Goal: Task Accomplishment & Management: Manage account settings

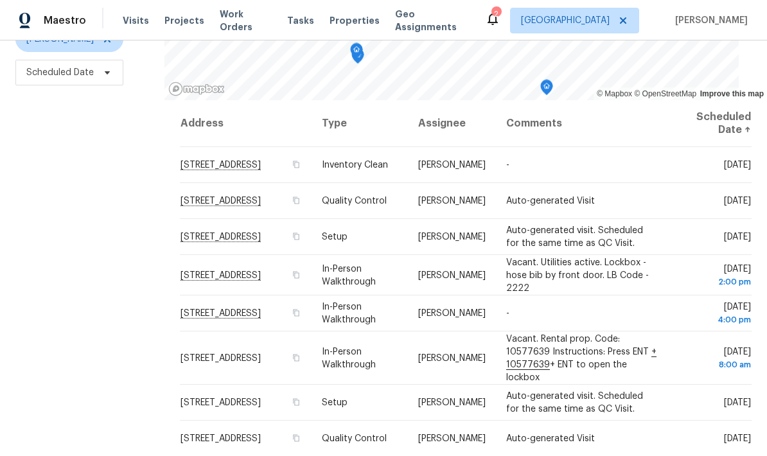
scroll to position [170, 0]
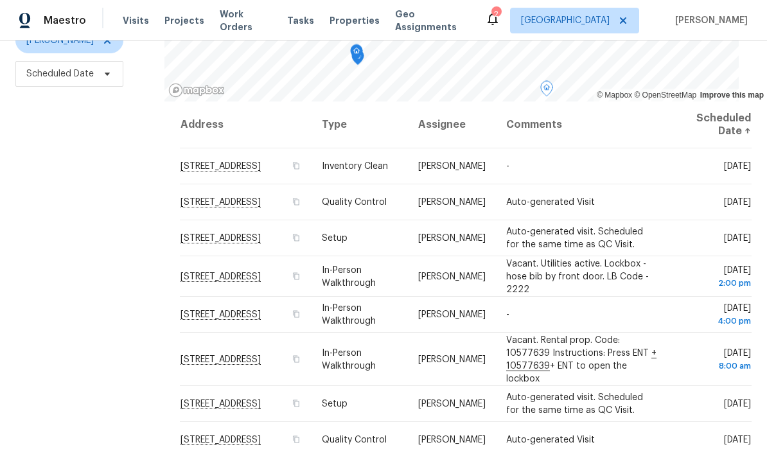
click at [0, 0] on icon at bounding box center [0, 0] width 0 height 0
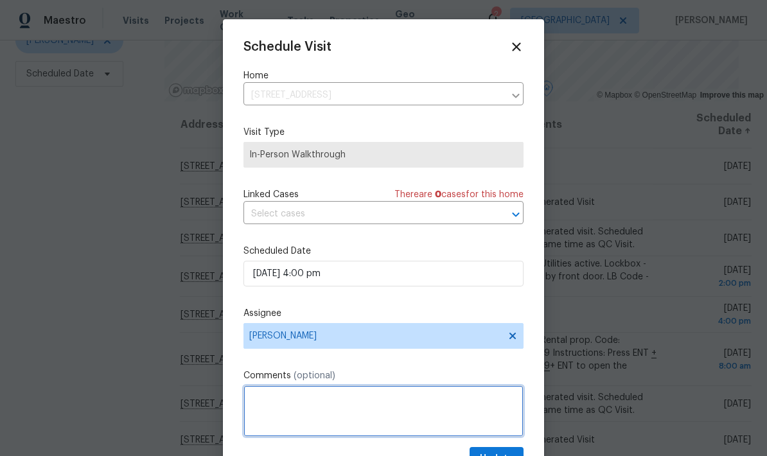
click at [411, 414] on textarea at bounding box center [383, 410] width 280 height 51
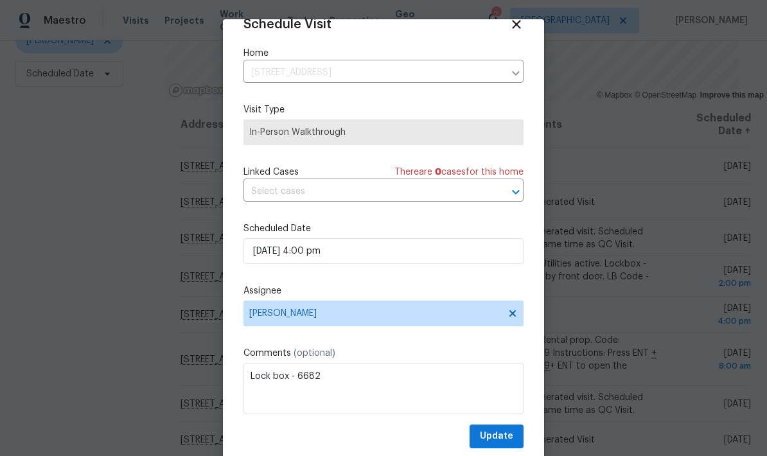
scroll to position [25, 0]
type textarea "Lock box - 6682"
click at [507, 435] on span "Update" at bounding box center [496, 437] width 33 height 16
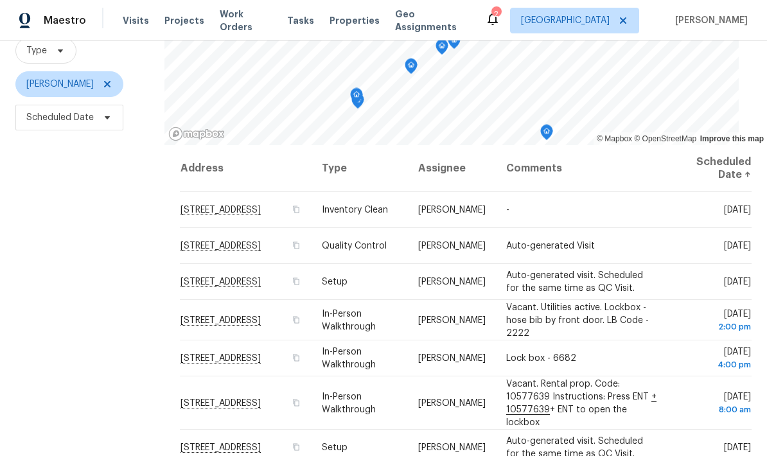
scroll to position [139, 0]
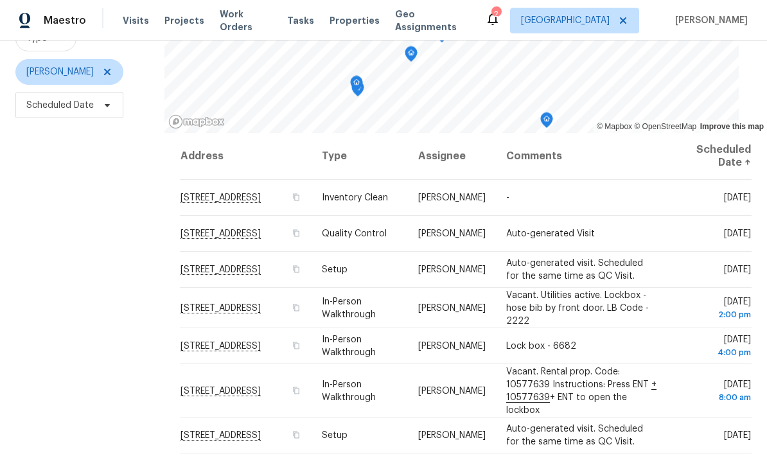
click at [628, 180] on td "-" at bounding box center [582, 198] width 172 height 36
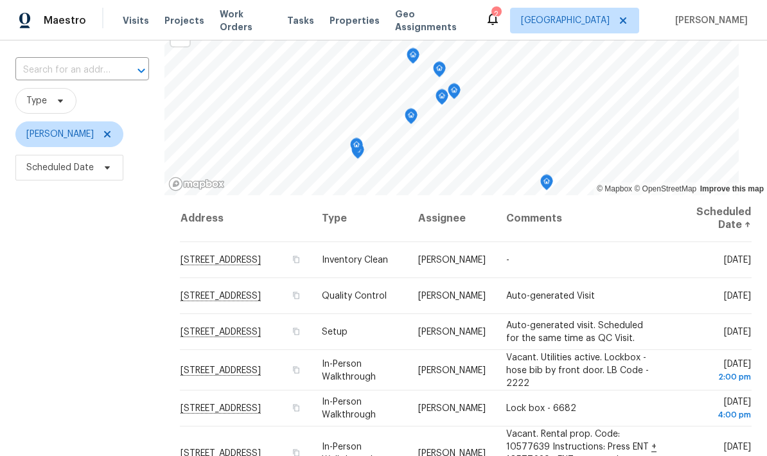
scroll to position [81, 0]
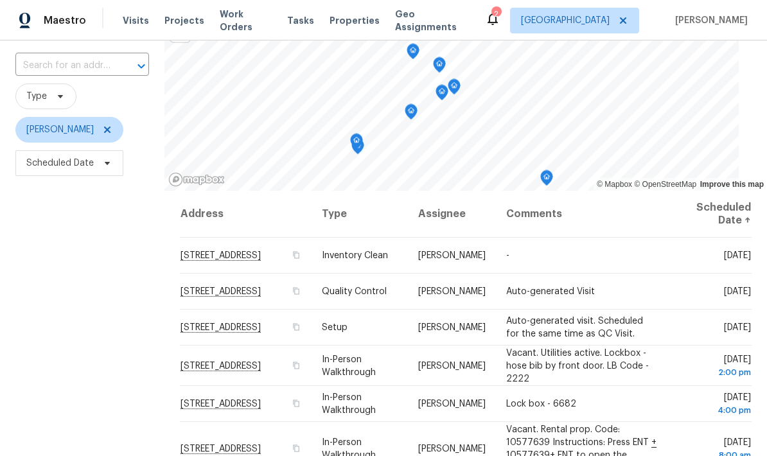
click at [0, 0] on icon at bounding box center [0, 0] width 0 height 0
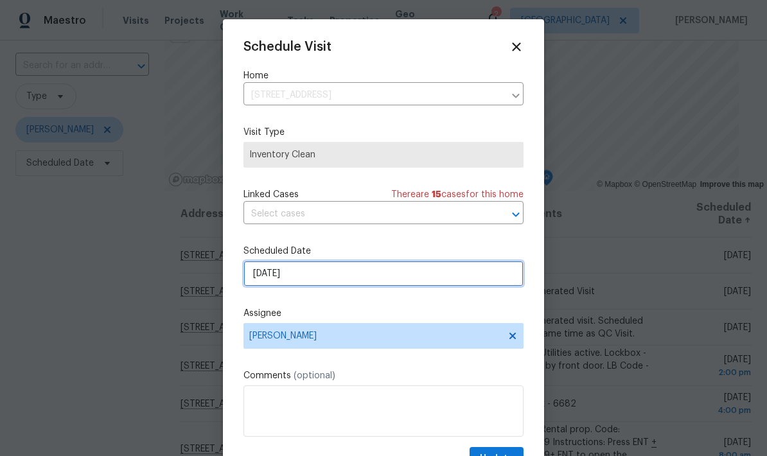
click at [424, 278] on input "9/10/2025" at bounding box center [383, 274] width 280 height 26
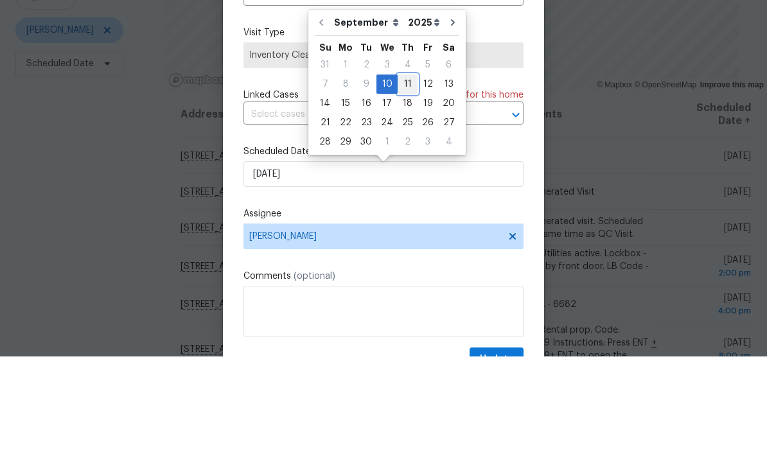
click at [405, 175] on div "11" at bounding box center [408, 184] width 20 height 18
type input "9/11/2025"
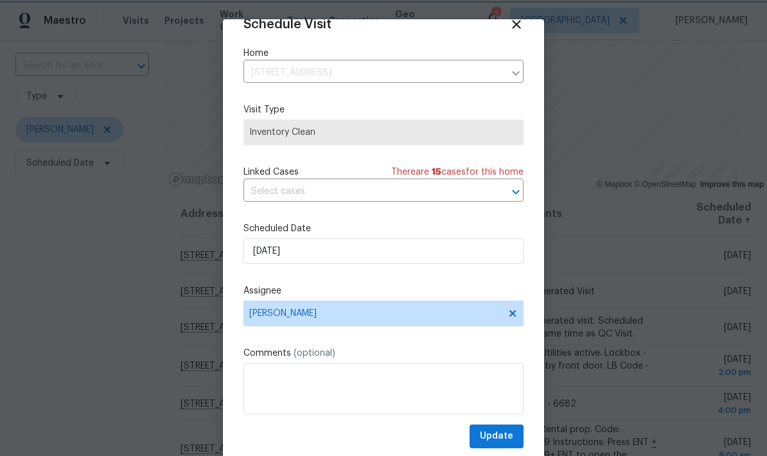
scroll to position [25, 0]
click at [507, 433] on span "Update" at bounding box center [496, 437] width 33 height 16
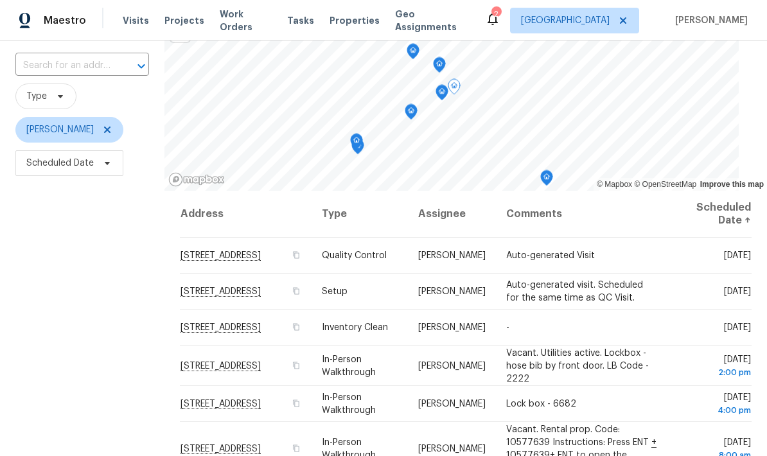
click at [0, 0] on icon at bounding box center [0, 0] width 0 height 0
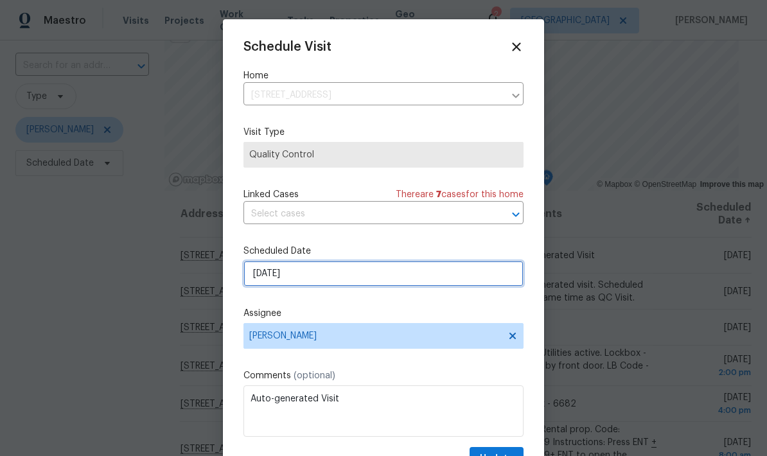
click at [434, 281] on input "9/10/2025" at bounding box center [383, 274] width 280 height 26
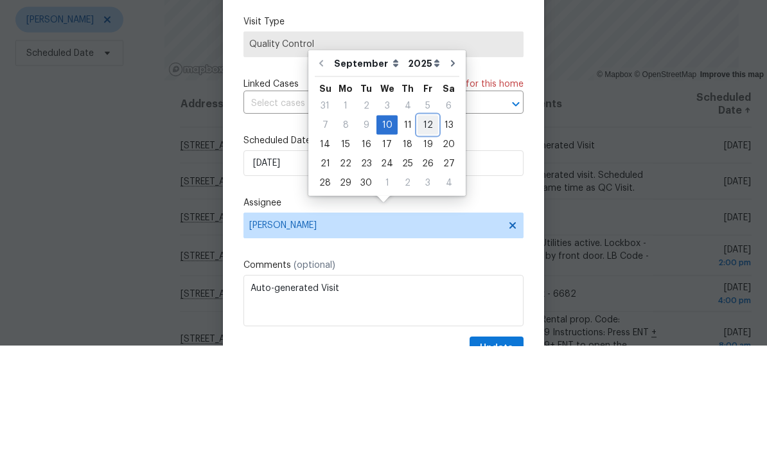
click at [423, 226] on div "12" at bounding box center [428, 235] width 21 height 18
type input "9/12/2025"
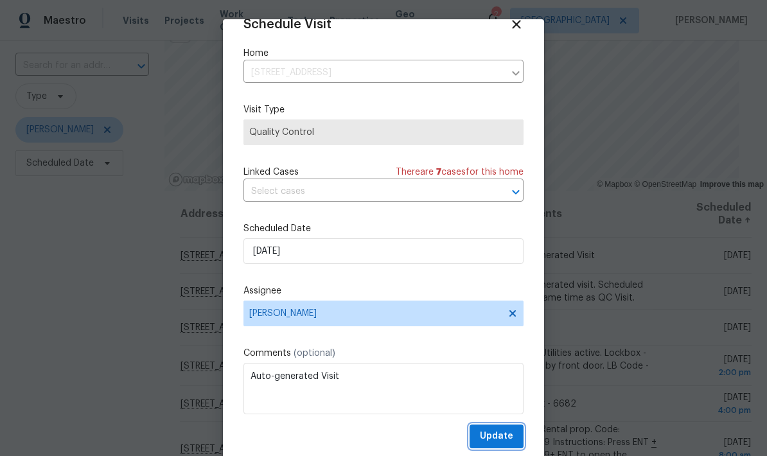
click at [505, 436] on span "Update" at bounding box center [496, 437] width 33 height 16
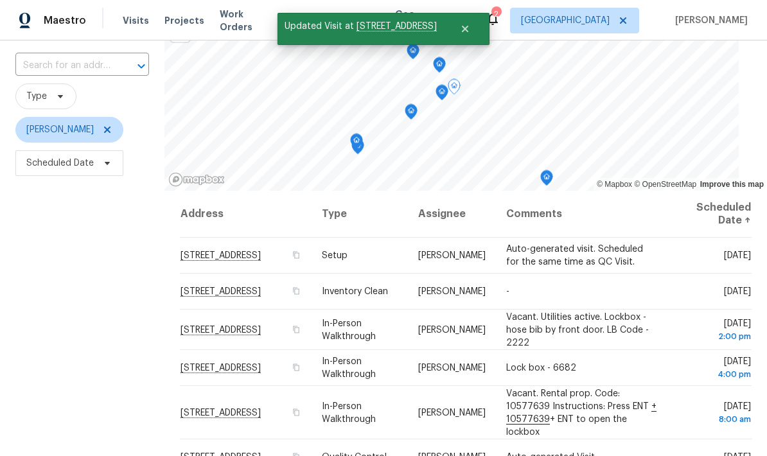
click at [0, 0] on span at bounding box center [0, 0] width 0 height 0
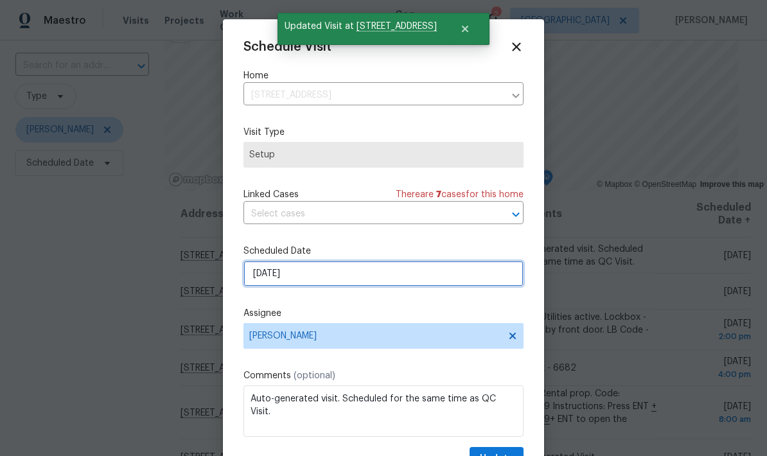
click at [438, 280] on input "9/10/2025" at bounding box center [383, 274] width 280 height 26
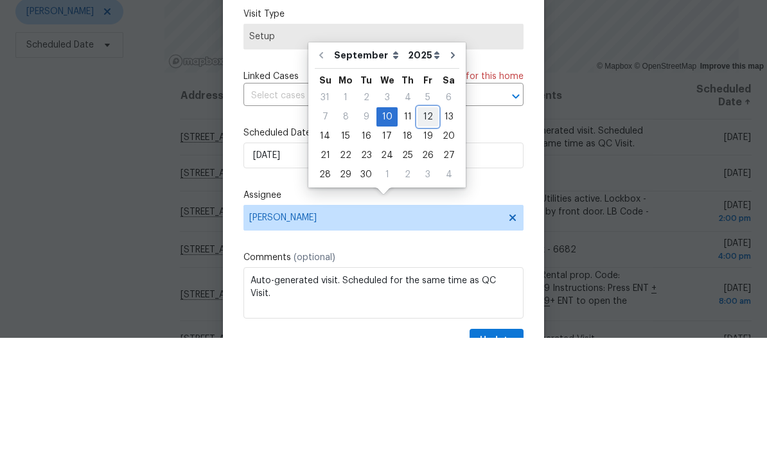
click at [429, 226] on div "12" at bounding box center [428, 235] width 21 height 18
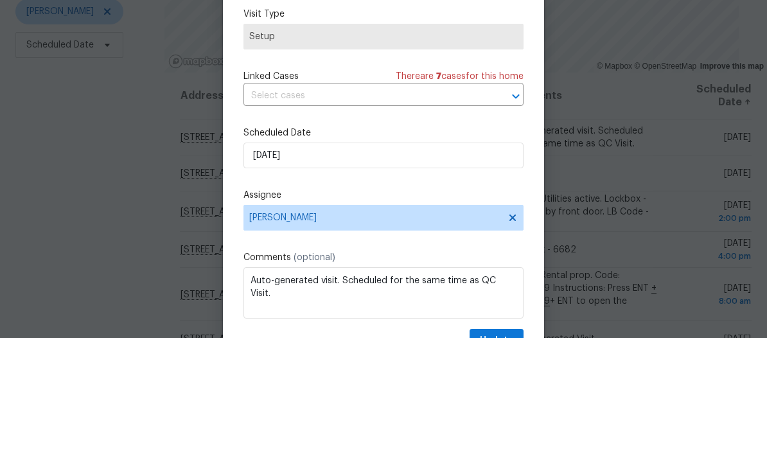
type input "9/12/2025"
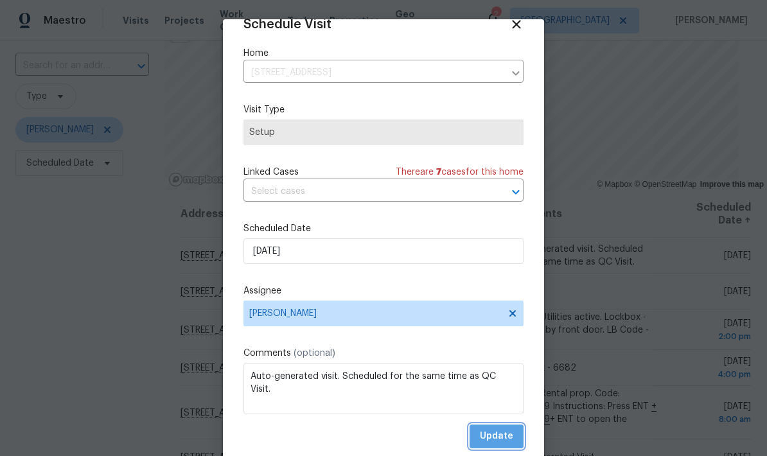
click at [498, 438] on span "Update" at bounding box center [496, 437] width 33 height 16
